Goal: Task Accomplishment & Management: Use online tool/utility

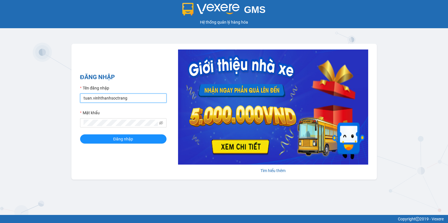
click at [89, 98] on input "tuan.vinhthanhsoctrang" at bounding box center [123, 98] width 86 height 9
drag, startPoint x: 92, startPoint y: 99, endPoint x: 85, endPoint y: 101, distance: 7.5
click at [85, 101] on input "tuan.vinhthanhsoctrang" at bounding box center [123, 98] width 86 height 9
click at [98, 97] on input "tuan.vinhthanhsoctrang" at bounding box center [123, 98] width 86 height 9
drag, startPoint x: 91, startPoint y: 97, endPoint x: 72, endPoint y: 105, distance: 21.2
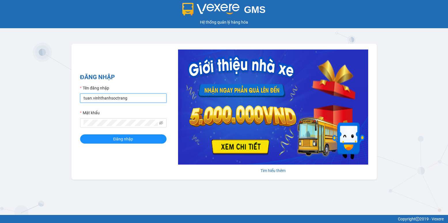
click at [72, 105] on div "ĐĂNG NHẬP Tên đăng nhập [PERSON_NAME].vinhthanhsoctrang Mật khẩu Đăng nhập [PER…" at bounding box center [223, 112] width 305 height 136
type input "quanly.vinhthanhsoctrang"
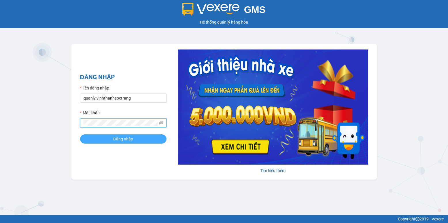
click at [105, 137] on button "Đăng nhập" at bounding box center [123, 139] width 86 height 9
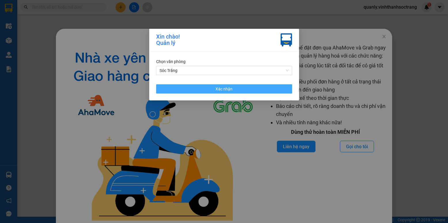
click at [231, 87] on span "Xác nhận" at bounding box center [223, 89] width 17 height 6
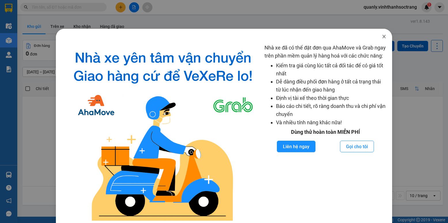
click at [382, 37] on icon "close" at bounding box center [383, 36] width 3 height 3
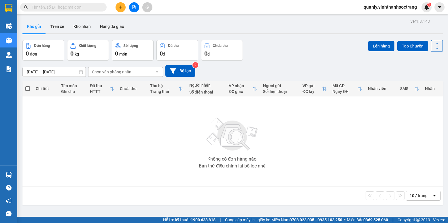
click at [371, 158] on div "Không có đơn hàng nào. Bạn thử điều chỉnh lại bộ lọc nhé!" at bounding box center [232, 141] width 415 height 86
drag, startPoint x: 163, startPoint y: 159, endPoint x: 153, endPoint y: 183, distance: 25.4
click at [164, 159] on div "Không có đơn hàng nào. Bạn thử điều chỉnh lại bộ lọc nhé!" at bounding box center [232, 141] width 415 height 86
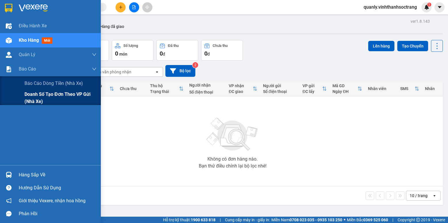
click at [45, 95] on span "Doanh số tạo đơn theo VP gửi (nhà xe)" at bounding box center [60, 98] width 72 height 14
